Goal: Information Seeking & Learning: Check status

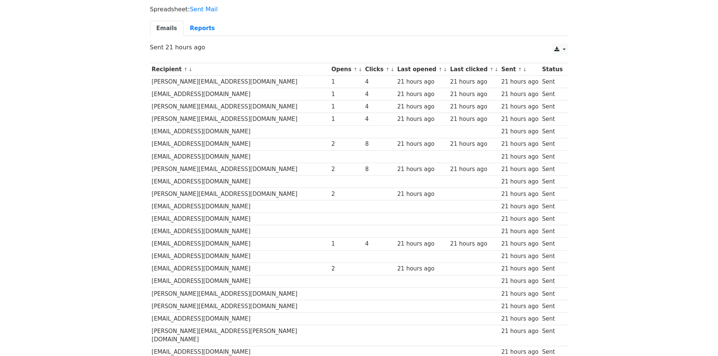
scroll to position [22, 0]
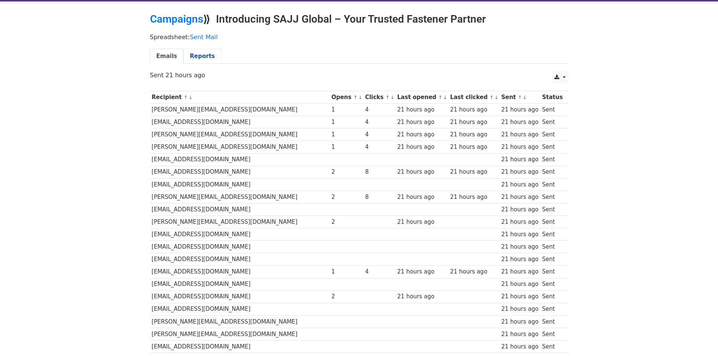
click at [190, 63] on link "Reports" at bounding box center [202, 56] width 38 height 15
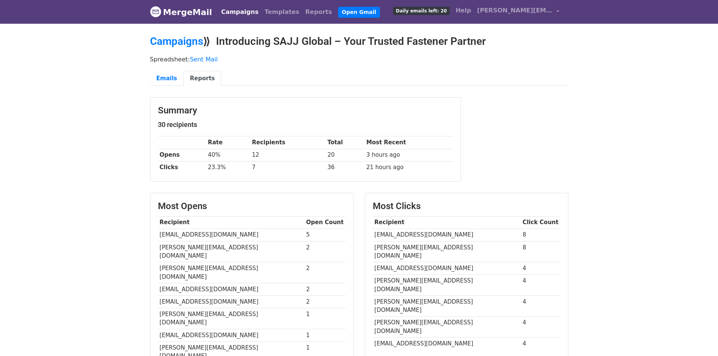
click at [157, 9] on img at bounding box center [155, 11] width 11 height 11
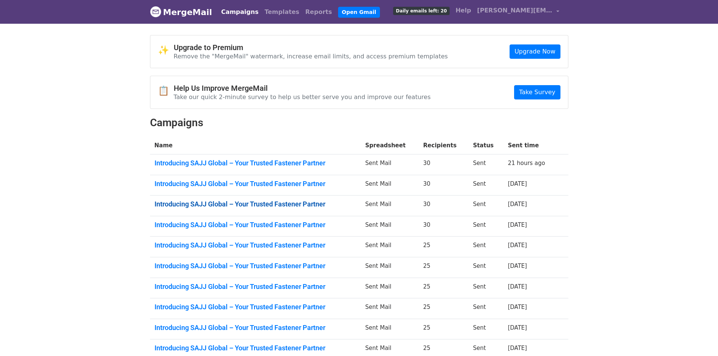
click at [203, 205] on link "Introducing SAJJ Global – Your Trusted Fastener Partner" at bounding box center [255, 204] width 202 height 8
click at [272, 223] on link "Introducing SAJJ Global – Your Trusted Fastener Partner" at bounding box center [255, 225] width 202 height 8
click at [258, 248] on link "Introducing SAJJ Global – Your Trusted Fastener Partner" at bounding box center [255, 245] width 202 height 8
click at [278, 265] on link "Introducing SAJJ Global – Your Trusted Fastener Partner" at bounding box center [255, 266] width 202 height 8
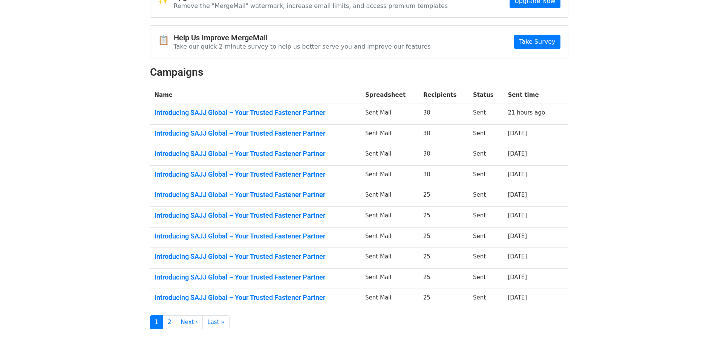
scroll to position [75, 0]
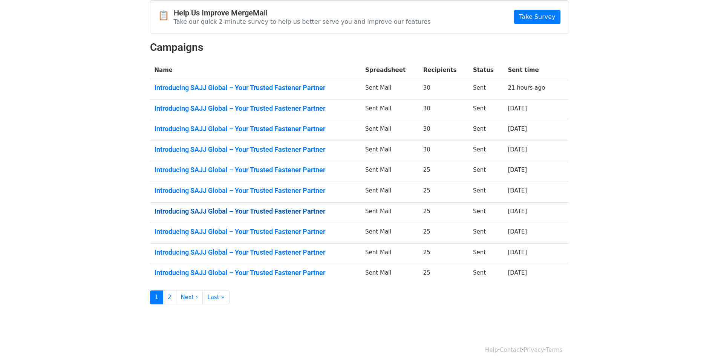
click at [251, 208] on link "Introducing SAJJ Global – Your Trusted Fastener Partner" at bounding box center [255, 211] width 202 height 8
click at [196, 229] on link "Introducing SAJJ Global – Your Trusted Fastener Partner" at bounding box center [255, 231] width 202 height 8
click at [189, 255] on link "Introducing SAJJ Global – Your Trusted Fastener Partner" at bounding box center [255, 252] width 202 height 8
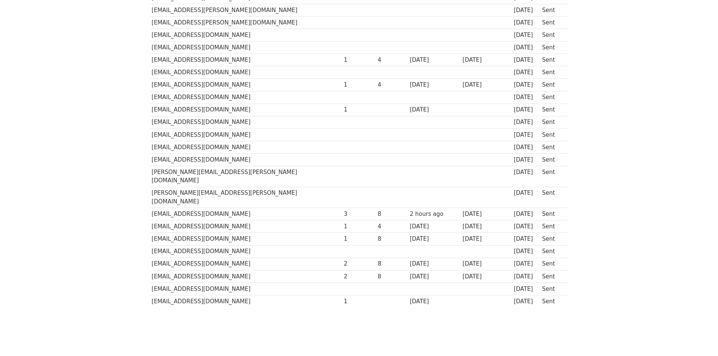
scroll to position [211, 0]
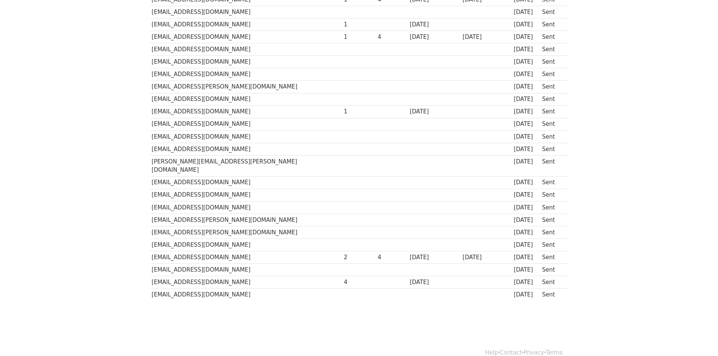
scroll to position [211, 0]
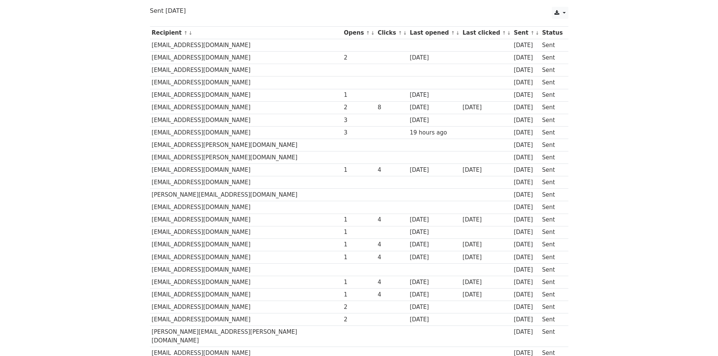
scroll to position [113, 0]
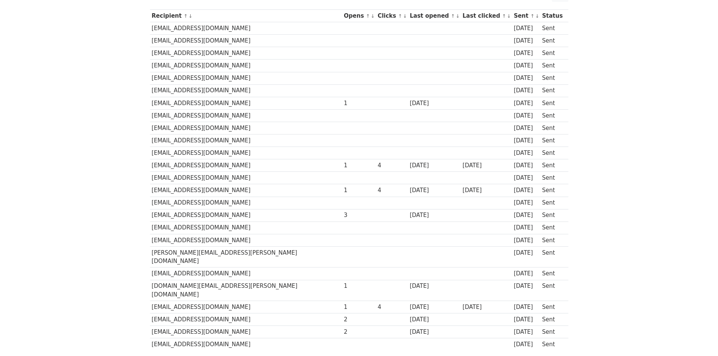
scroll to position [113, 0]
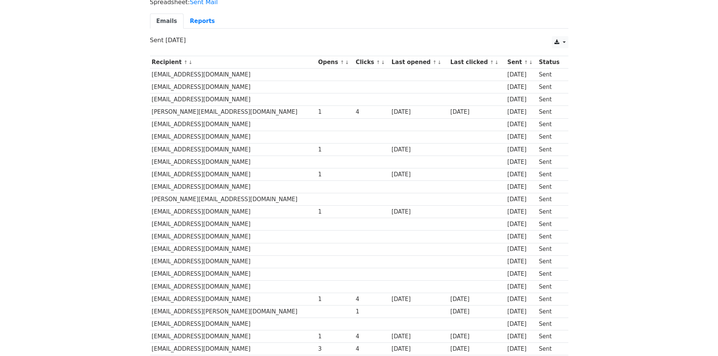
scroll to position [148, 0]
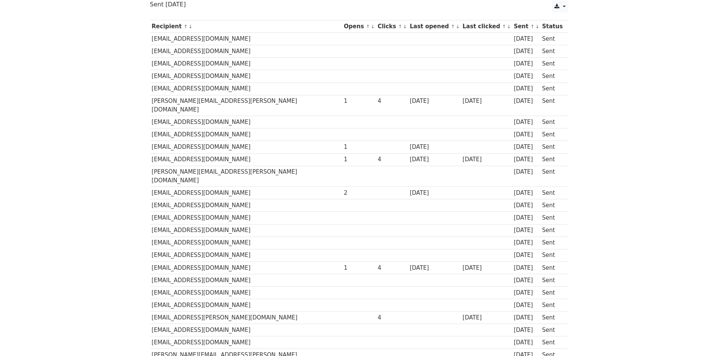
scroll to position [113, 0]
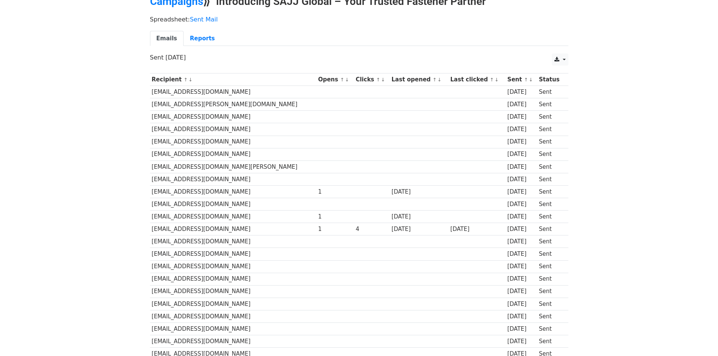
scroll to position [38, 0]
